Goal: Task Accomplishment & Management: Manage account settings

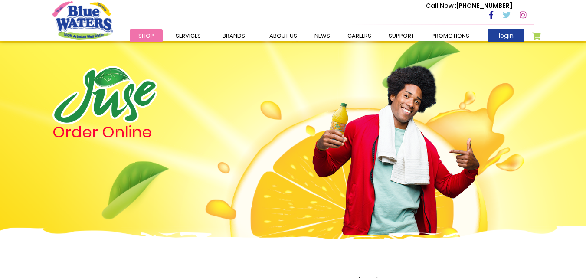
click at [138, 35] on span "Shop" at bounding box center [146, 36] width 16 height 8
click at [503, 31] on link "login" at bounding box center [506, 35] width 36 height 13
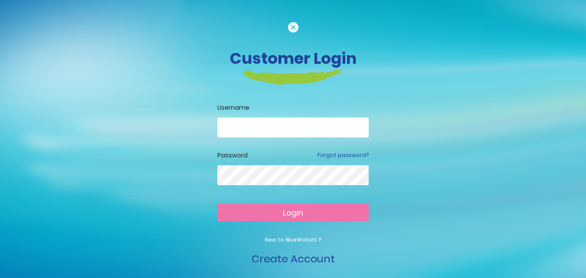
click at [258, 127] on input "email" at bounding box center [292, 127] width 151 height 20
type input "*"
type input "**********"
click at [255, 162] on div "Password Forgot password?" at bounding box center [292, 175] width 151 height 48
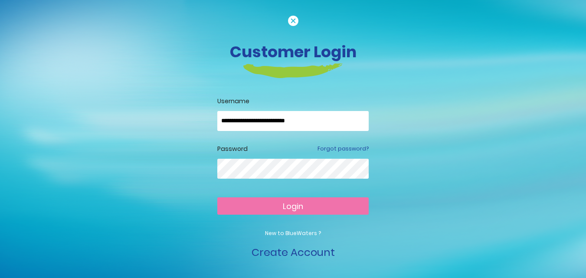
scroll to position [8, 0]
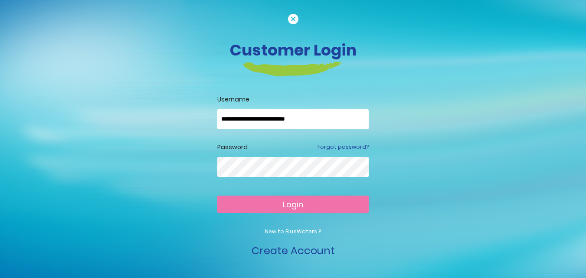
click at [217, 196] on button "Login" at bounding box center [292, 204] width 151 height 17
